Goal: Use online tool/utility

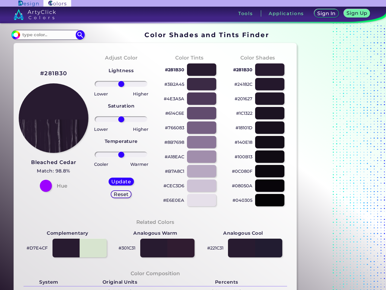
click at [246, 13] on h3 "Tools" at bounding box center [245, 13] width 15 height 5
click at [287, 13] on h3 "Applications" at bounding box center [286, 13] width 35 height 5
click at [80, 35] on img at bounding box center [80, 34] width 9 height 9
type input "#000000"
click at [53, 73] on h2 "#281B30" at bounding box center [53, 73] width 27 height 8
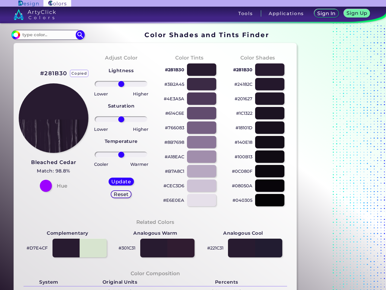
click at [121, 181] on h5 "Update" at bounding box center [121, 181] width 18 height 5
click at [121, 194] on h5 "Reset" at bounding box center [121, 194] width 14 height 5
click at [175, 70] on p "#281B30" at bounding box center [174, 69] width 19 height 7
click at [202, 69] on p "copied" at bounding box center [195, 69] width 16 height 7
click at [174, 84] on p "#3B2A45" at bounding box center [174, 84] width 20 height 7
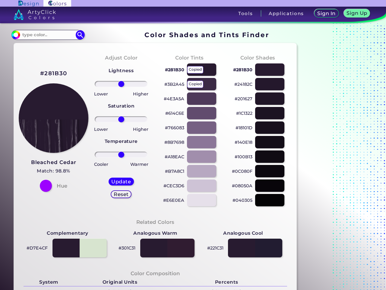
click at [202, 84] on p "copied" at bounding box center [195, 84] width 16 height 7
